Goal: Check status: Check status

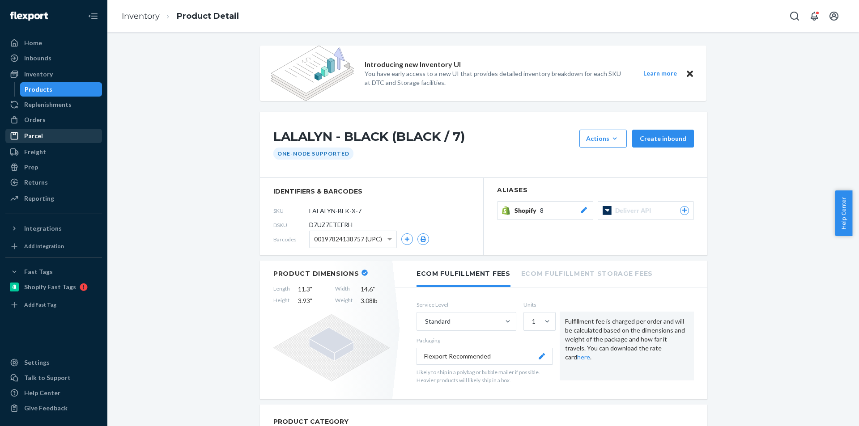
scroll to position [313, 0]
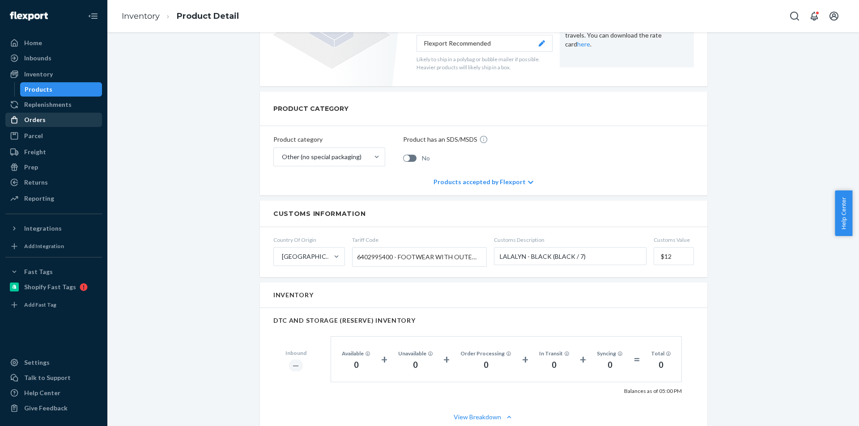
click at [40, 122] on div "Orders" at bounding box center [34, 119] width 21 height 9
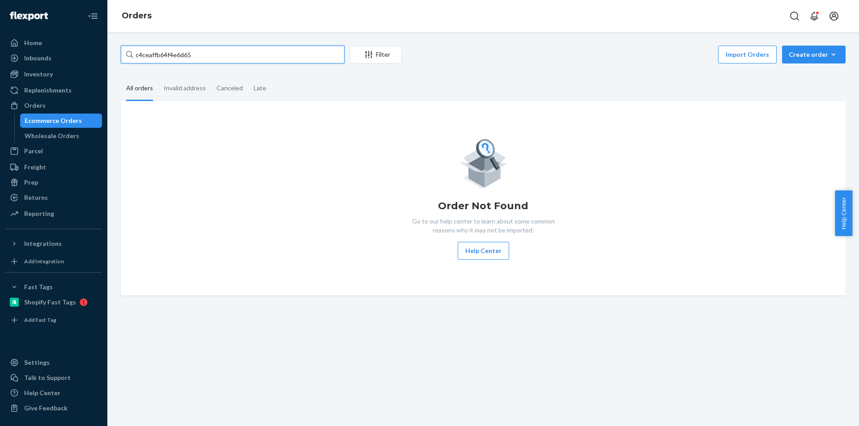
click at [183, 56] on input "c4ceaffb64f4e6d65" at bounding box center [233, 55] width 224 height 18
paste input "RTL138991"
type input "RTL138991"
click at [137, 55] on input "RTL138991" at bounding box center [233, 55] width 224 height 18
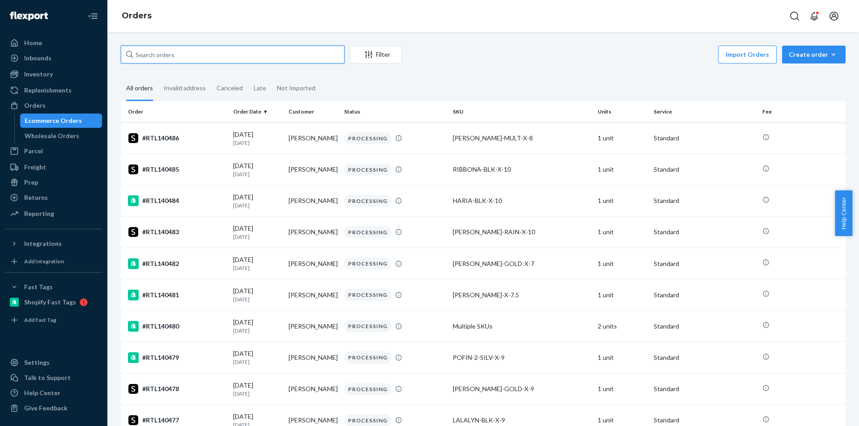
click at [178, 57] on input "text" at bounding box center [233, 55] width 224 height 18
paste input "RTL138991"
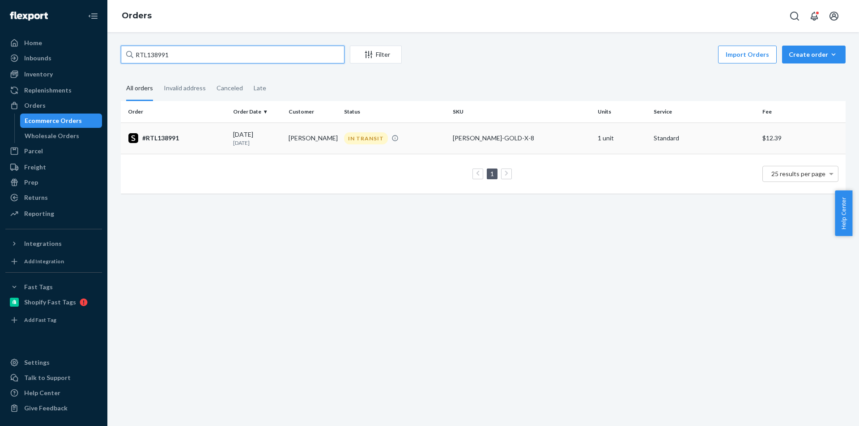
type input "RTL138991"
click at [166, 143] on div "#RTL138991" at bounding box center [177, 138] width 98 height 11
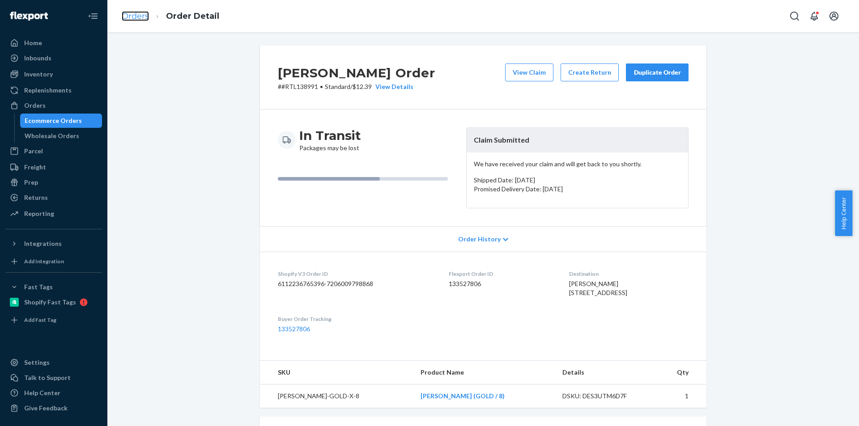
click at [137, 15] on link "Orders" at bounding box center [135, 16] width 27 height 10
